Goal: Find specific page/section: Find specific page/section

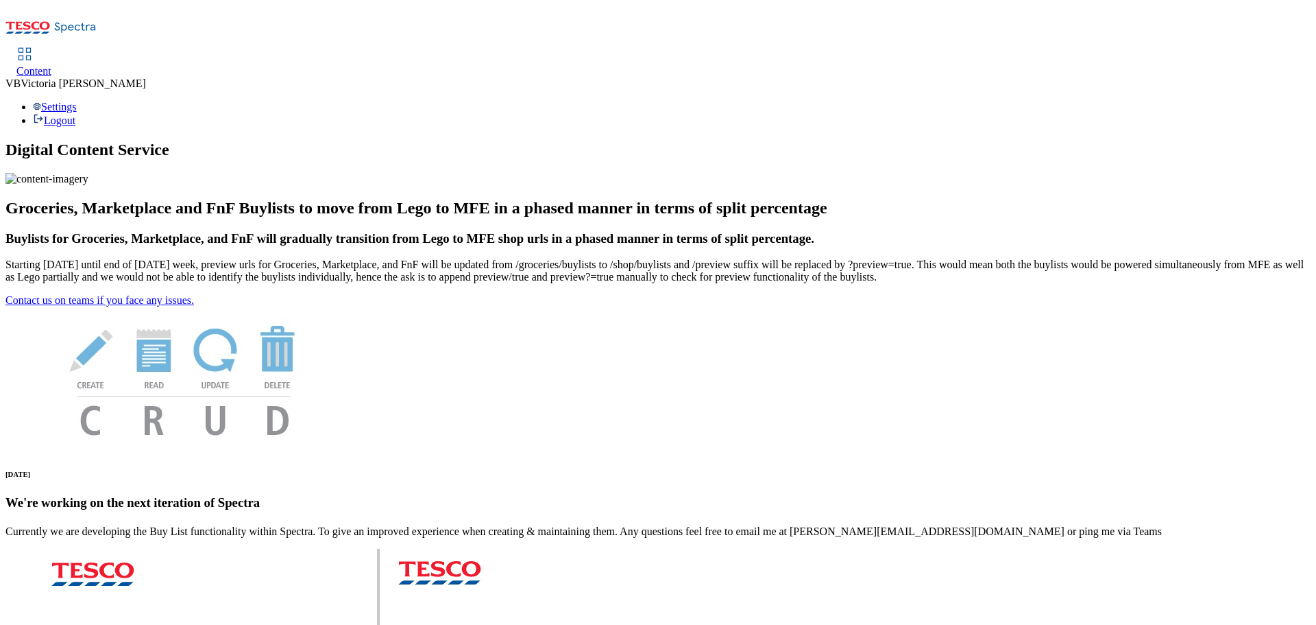
click at [146, 77] on span "[PERSON_NAME]" at bounding box center [83, 83] width 125 height 12
click at [1288, 101] on div "Settings Logout" at bounding box center [657, 114] width 1305 height 26
click at [1258, 101] on div "Settings Logout" at bounding box center [657, 114] width 1305 height 26
click at [33, 46] on icon at bounding box center [24, 54] width 16 height 16
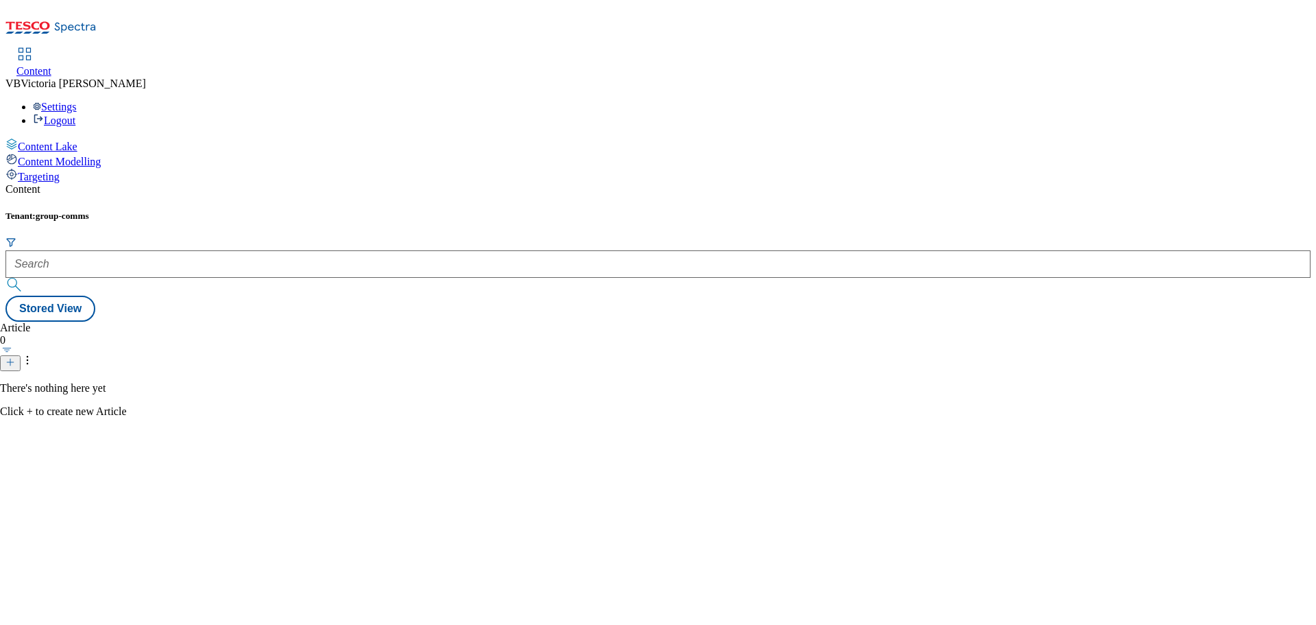
click at [101, 156] on span "Content Modelling" at bounding box center [59, 162] width 83 height 12
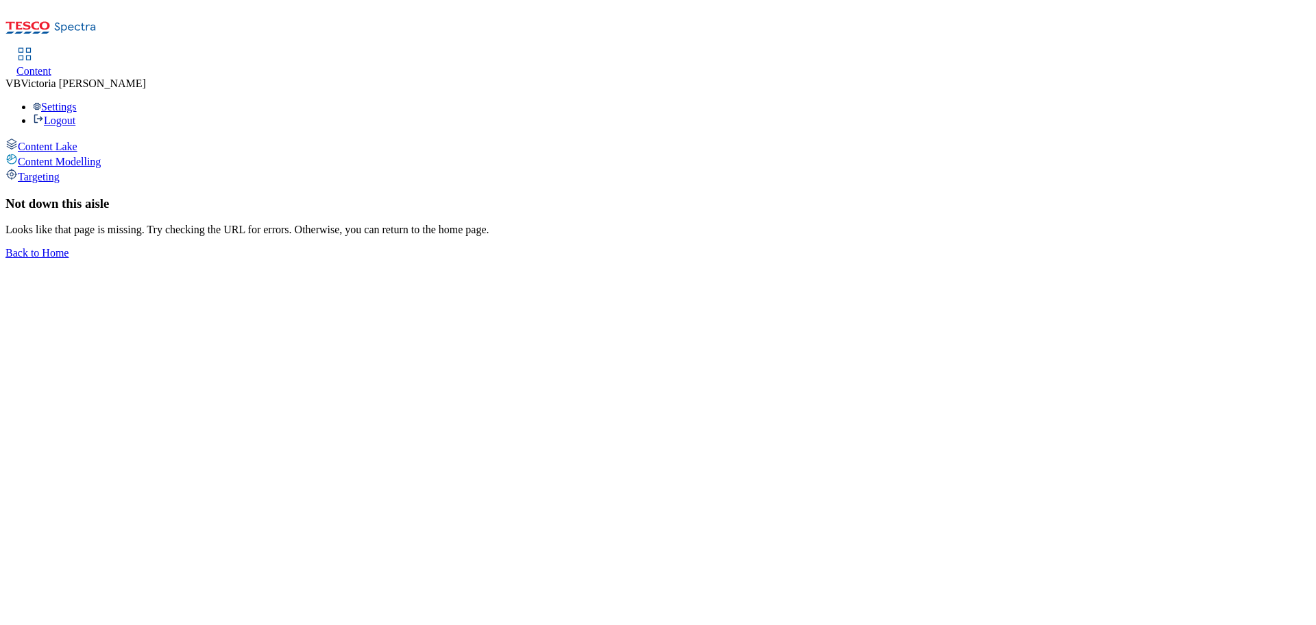
click at [31, 48] on use at bounding box center [25, 54] width 12 height 12
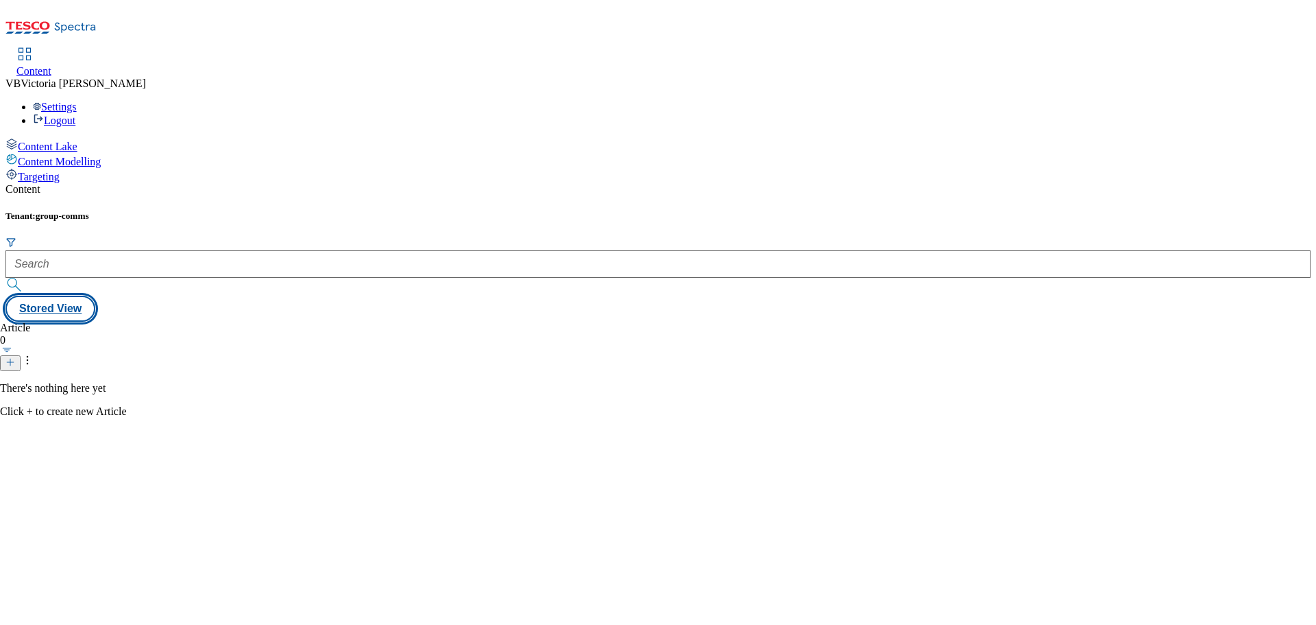
click at [95, 295] on button "Stored View" at bounding box center [50, 308] width 90 height 26
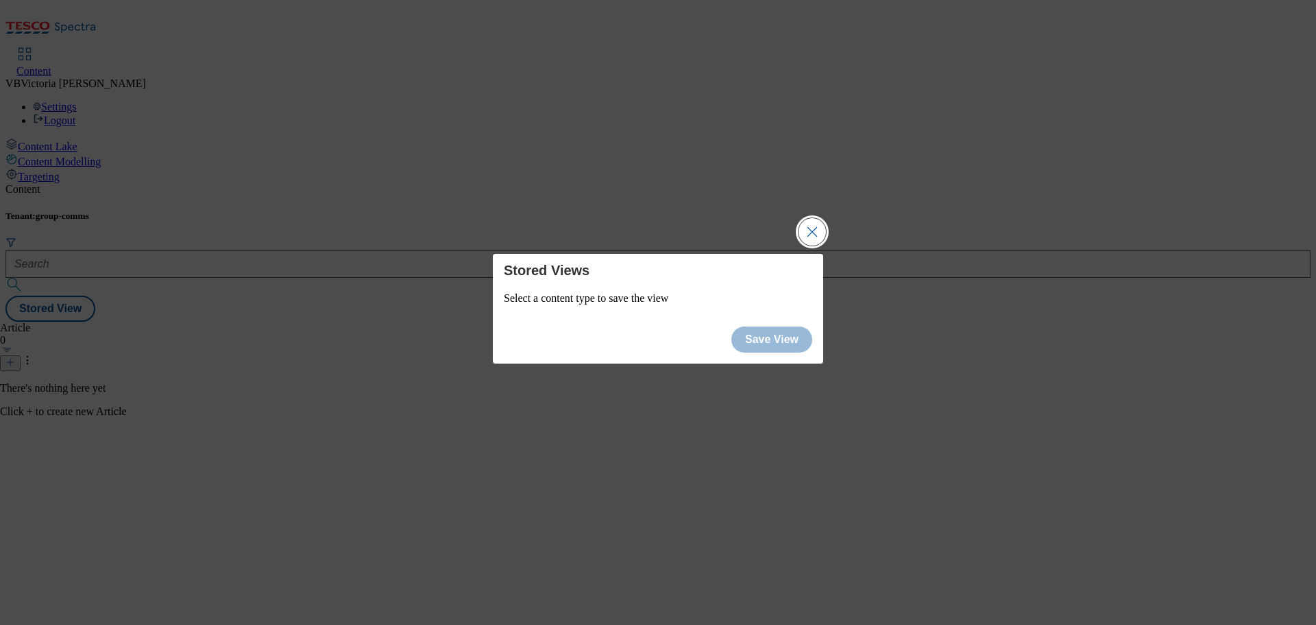
click at [816, 234] on button "Close Modal" at bounding box center [812, 231] width 27 height 27
